Goal: Information Seeking & Learning: Learn about a topic

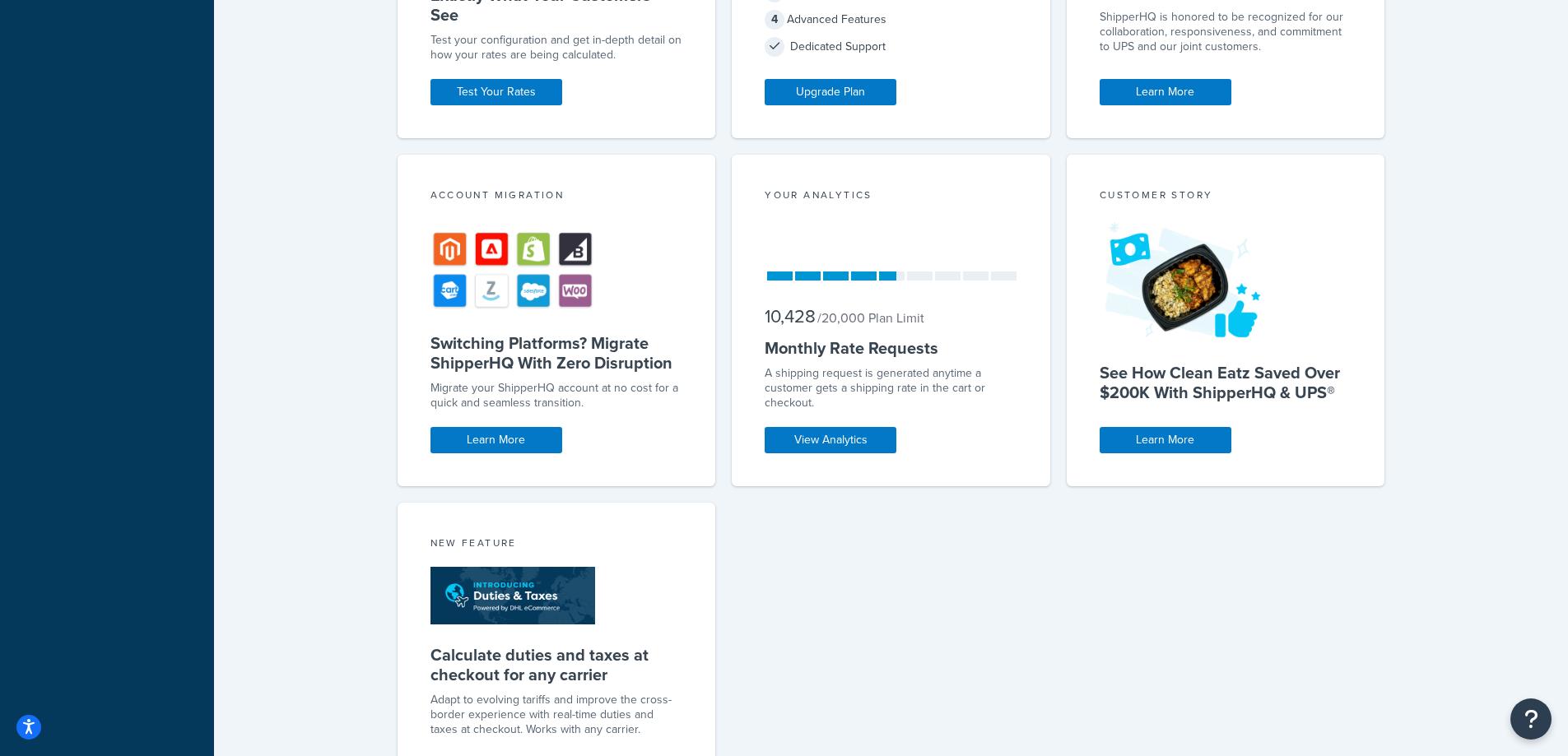
scroll to position [1204, 0]
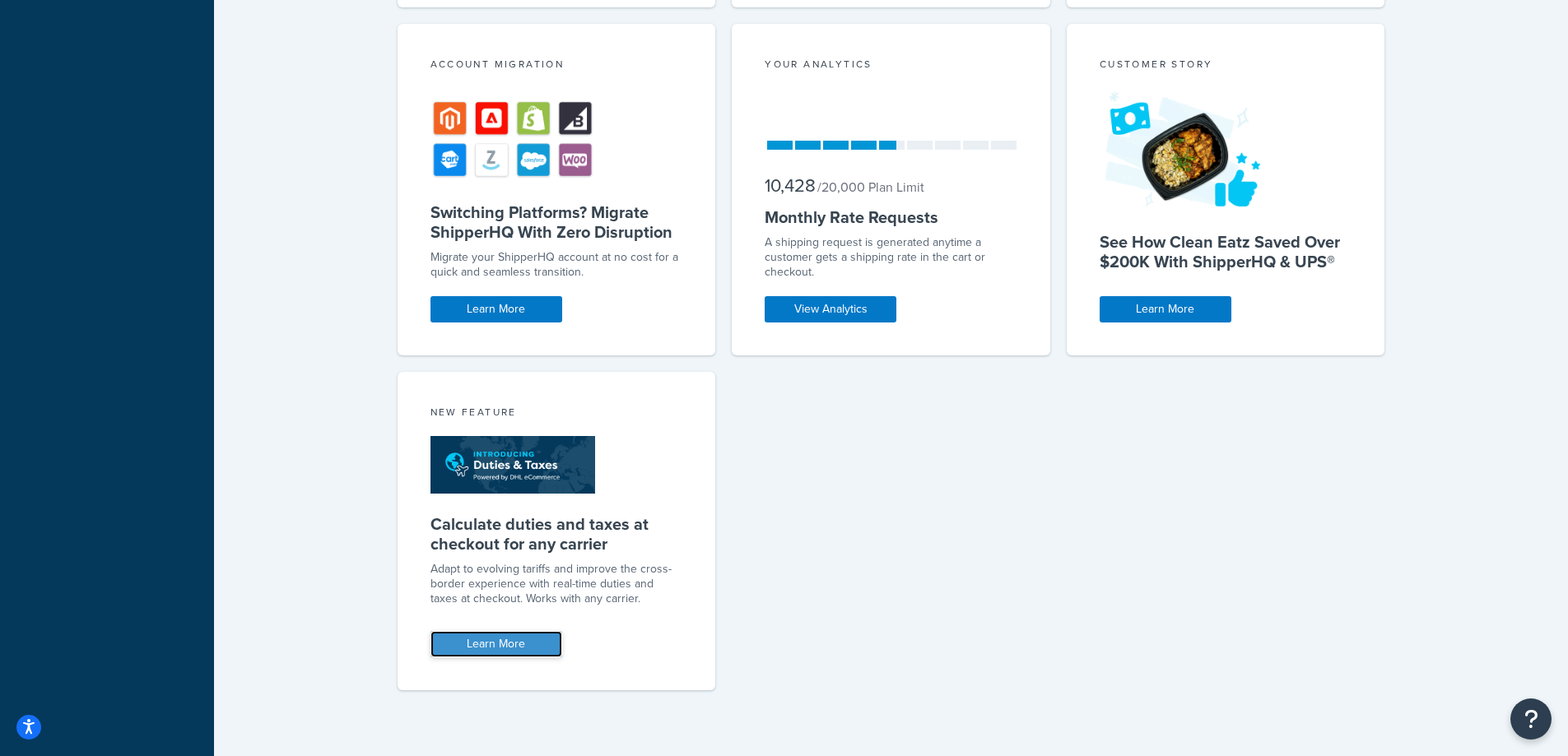
click at [502, 636] on link "Learn More" at bounding box center [496, 644] width 131 height 26
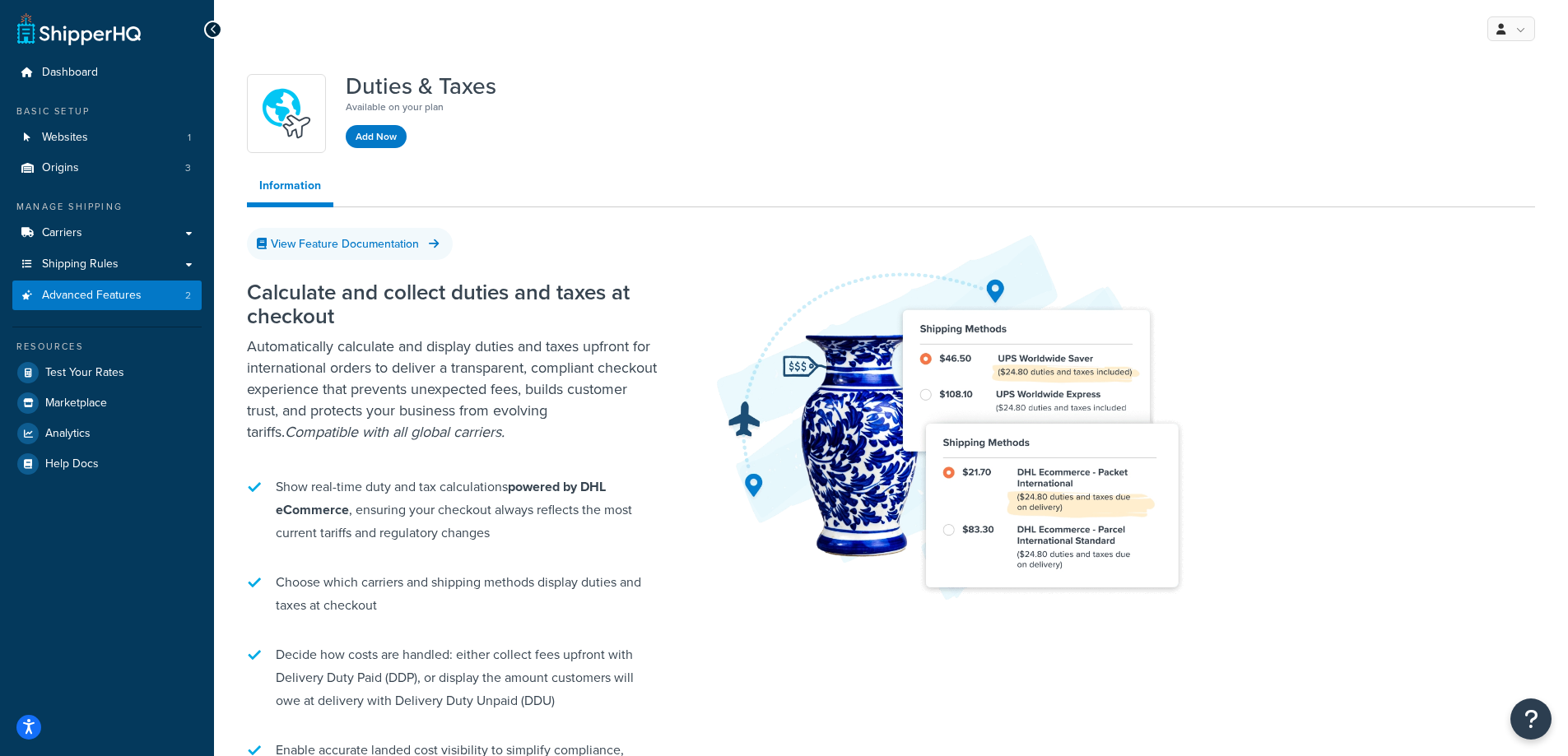
click at [457, 362] on p "Automatically calculate and display duties and taxes upfront for international …" at bounding box center [453, 389] width 412 height 107
click at [364, 245] on link "View Feature Documentation" at bounding box center [350, 244] width 205 height 32
